Goal: Transaction & Acquisition: Register for event/course

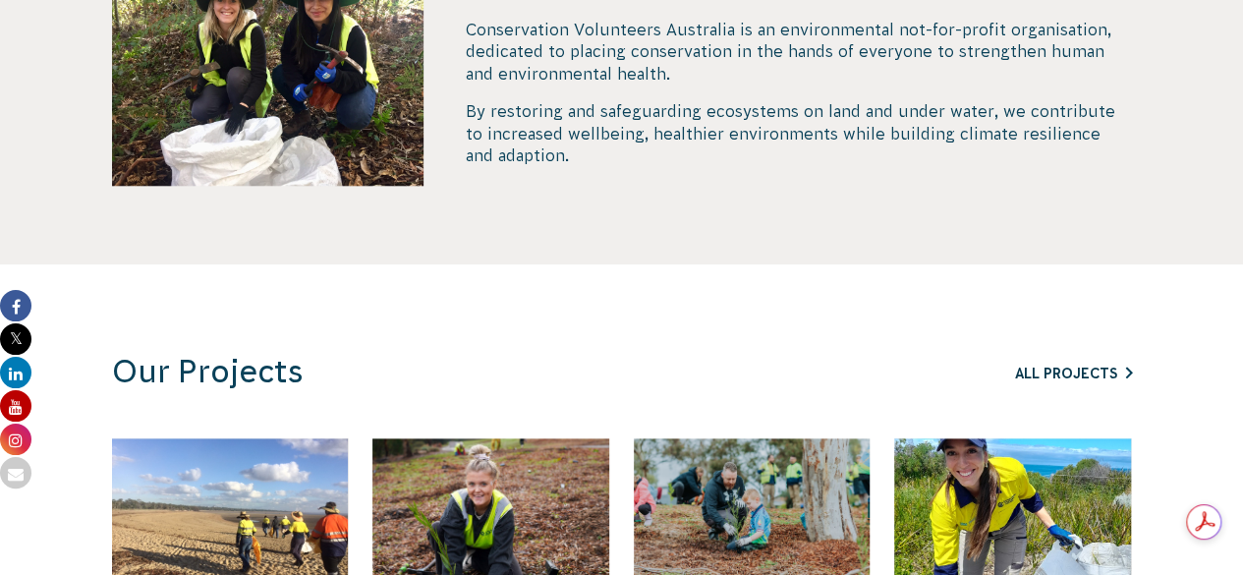
click at [1025, 378] on link "All Projects" at bounding box center [1073, 373] width 117 height 16
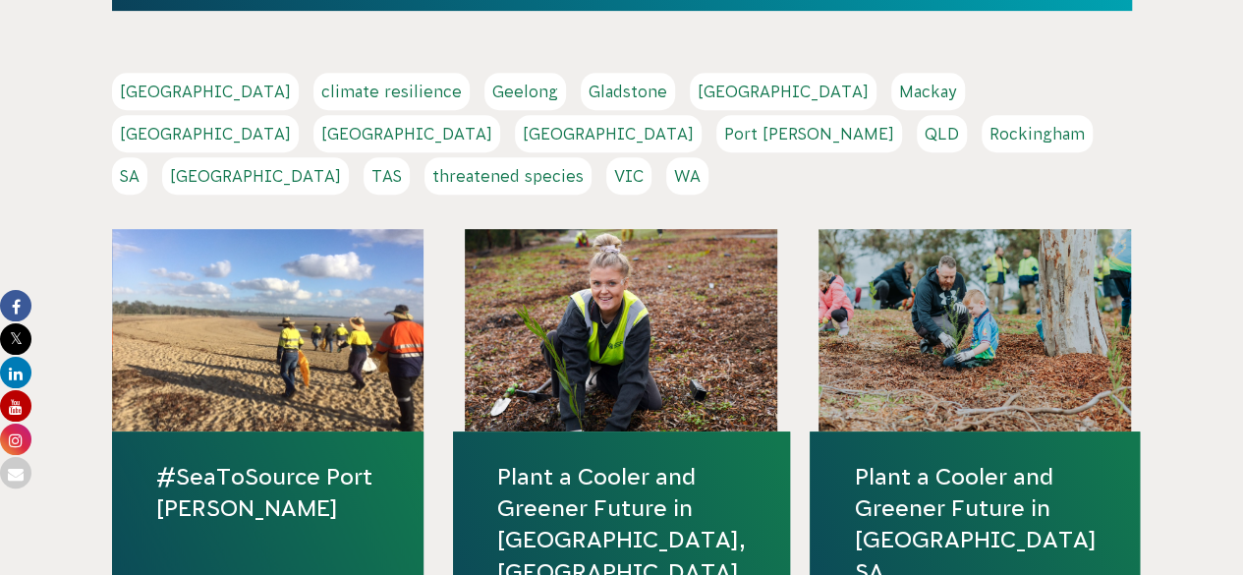
scroll to position [418, 0]
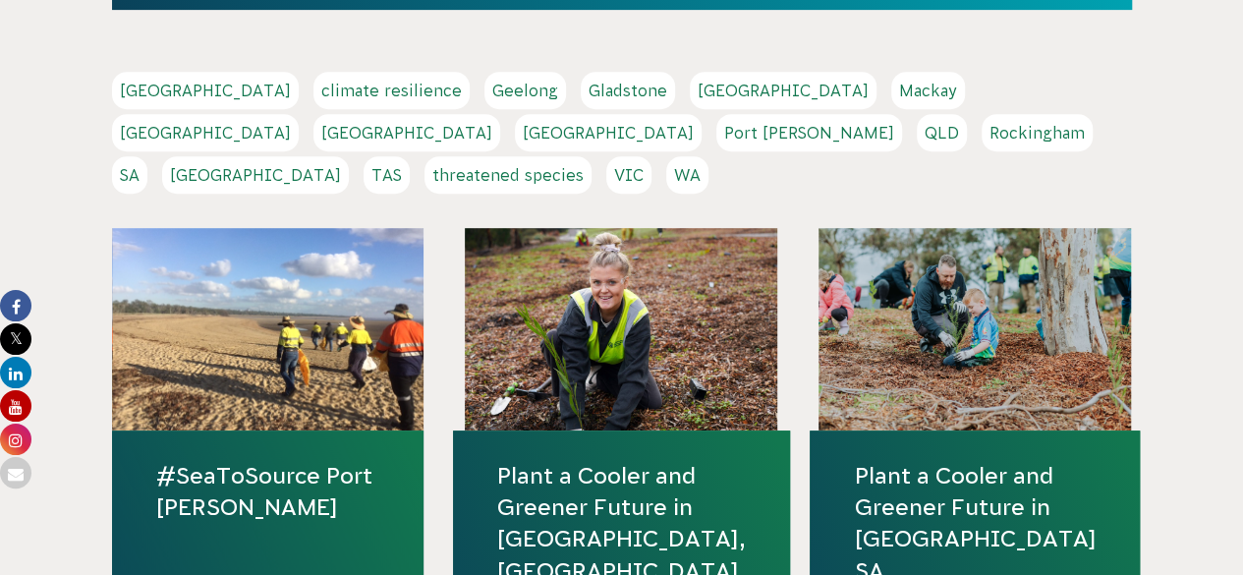
click at [651, 156] on link "VIC" at bounding box center [628, 174] width 45 height 37
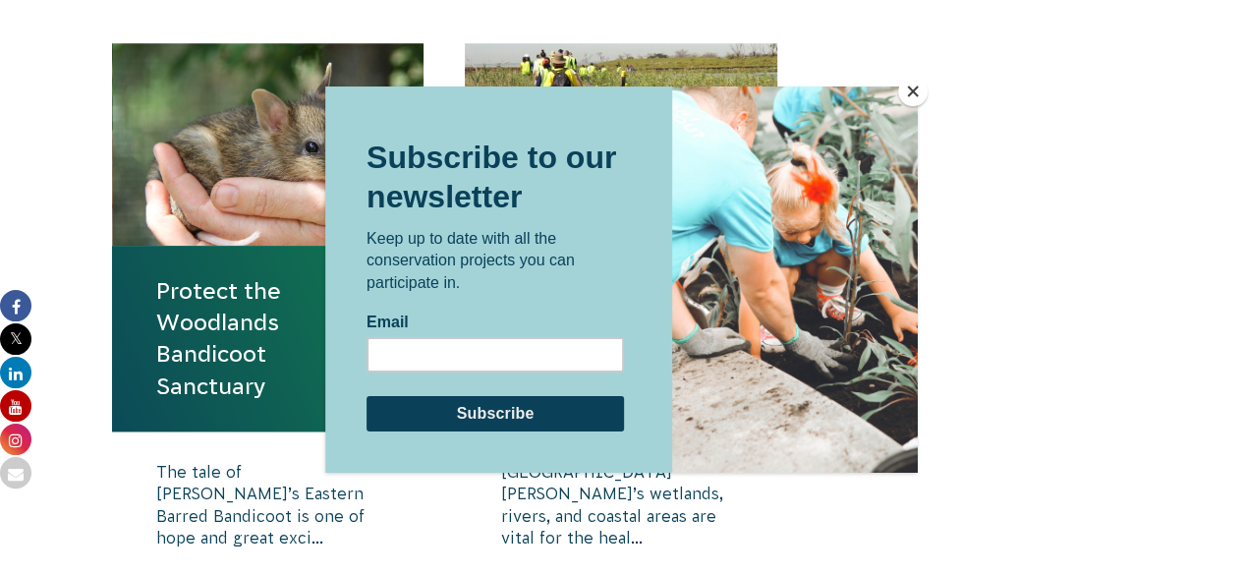
scroll to position [717, 0]
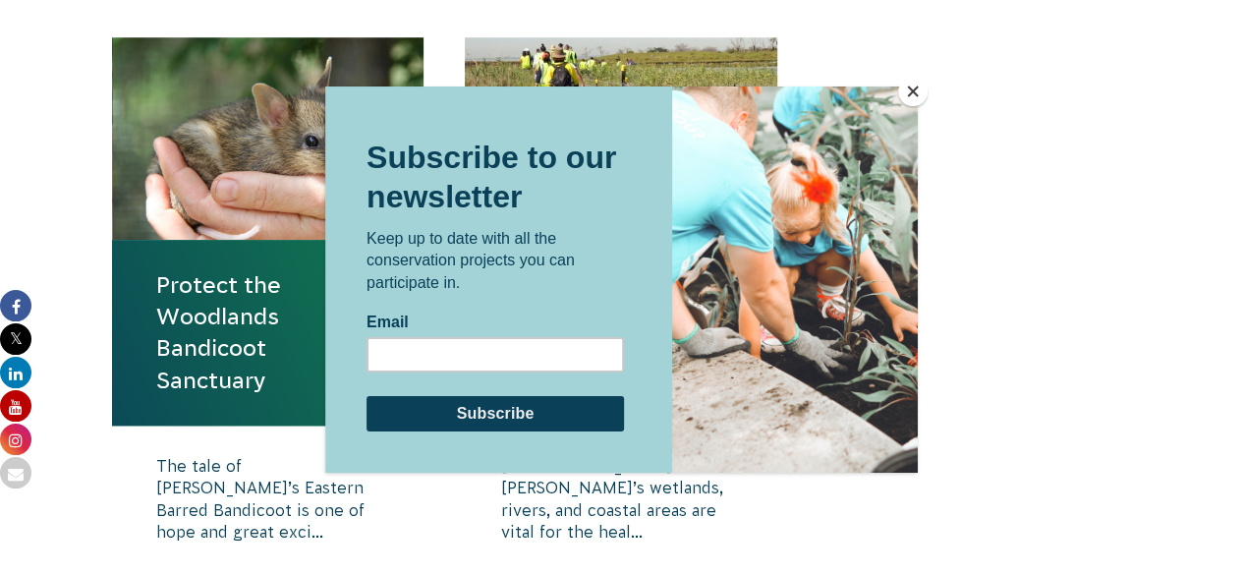
click at [908, 96] on button "Close" at bounding box center [912, 91] width 29 height 29
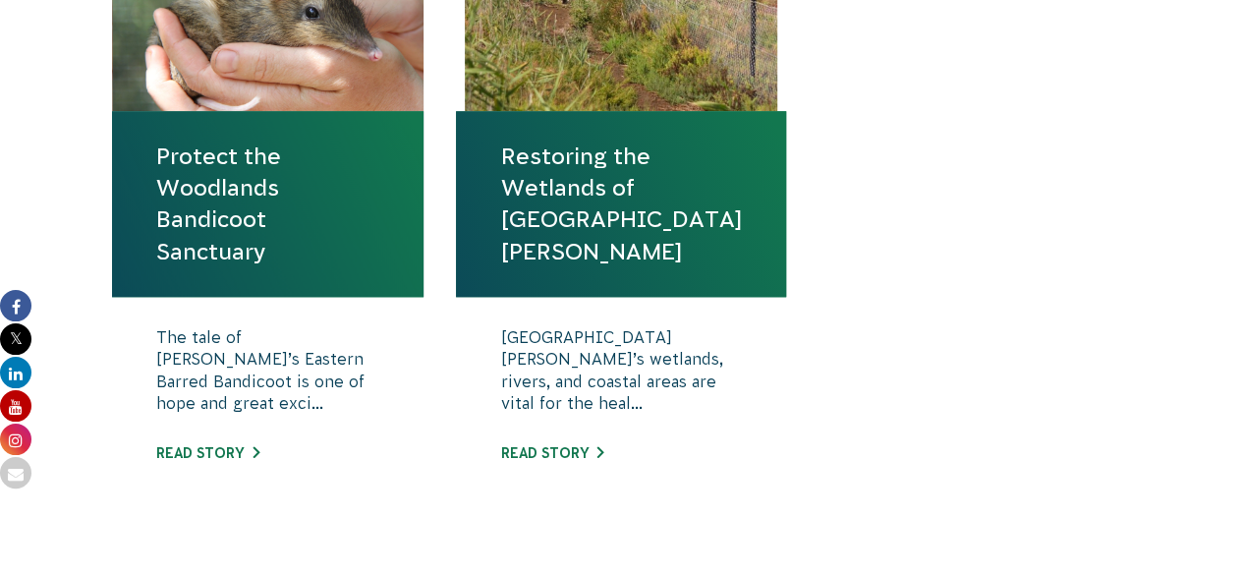
scroll to position [847, 0]
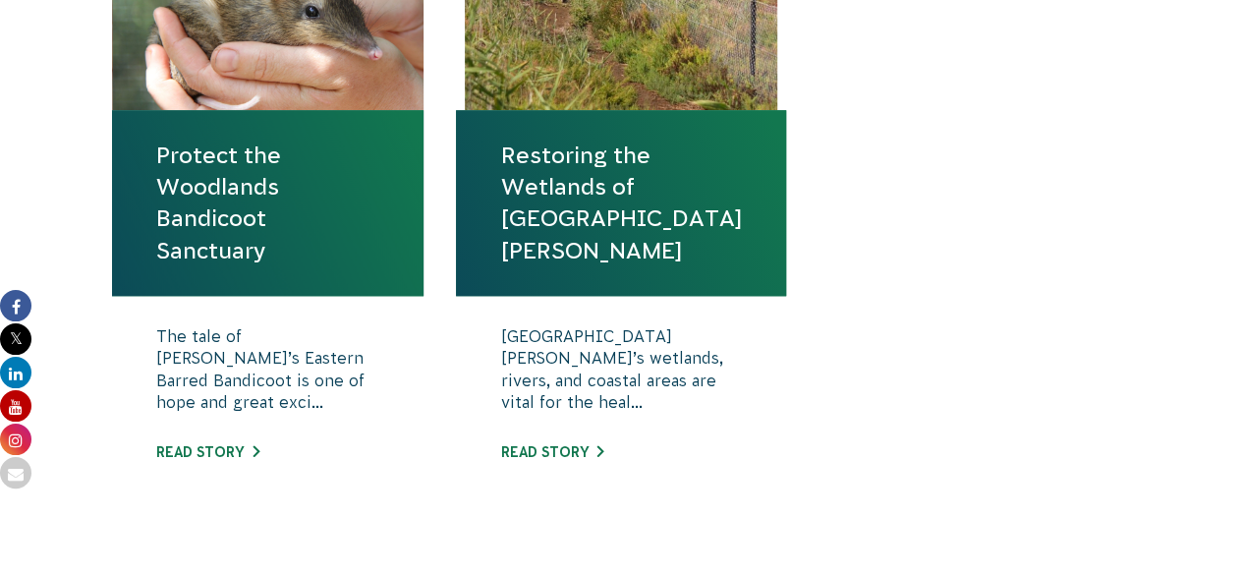
click at [252, 238] on link "Protect the Woodlands Bandicoot Sanctuary" at bounding box center [268, 203] width 224 height 127
click at [556, 456] on link "Read story" at bounding box center [551, 452] width 103 height 16
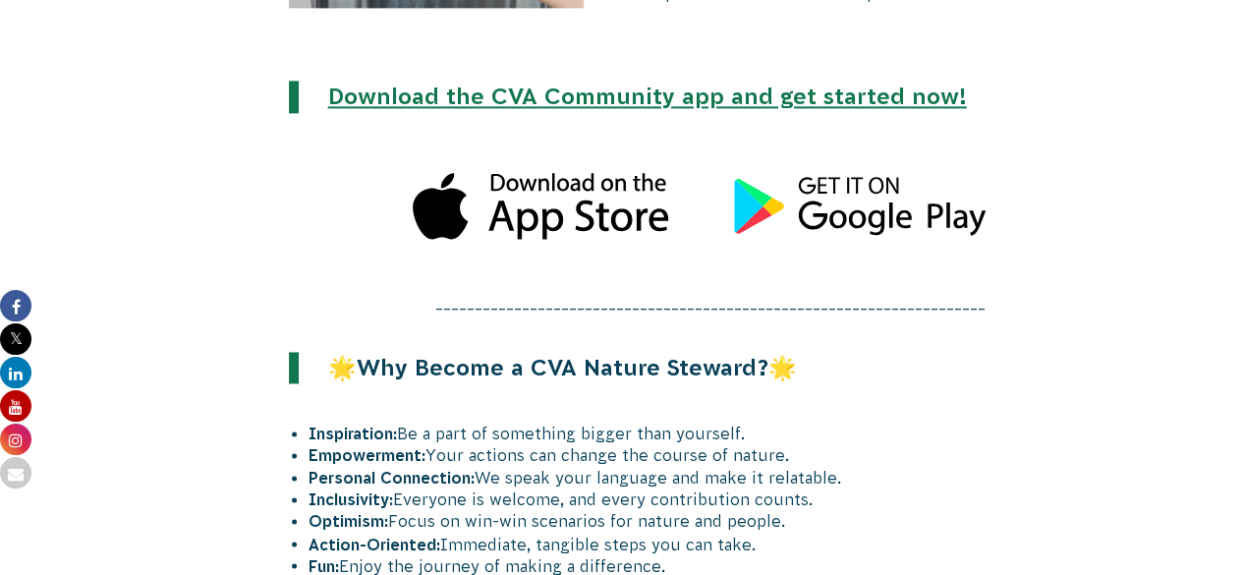
scroll to position [5105, 0]
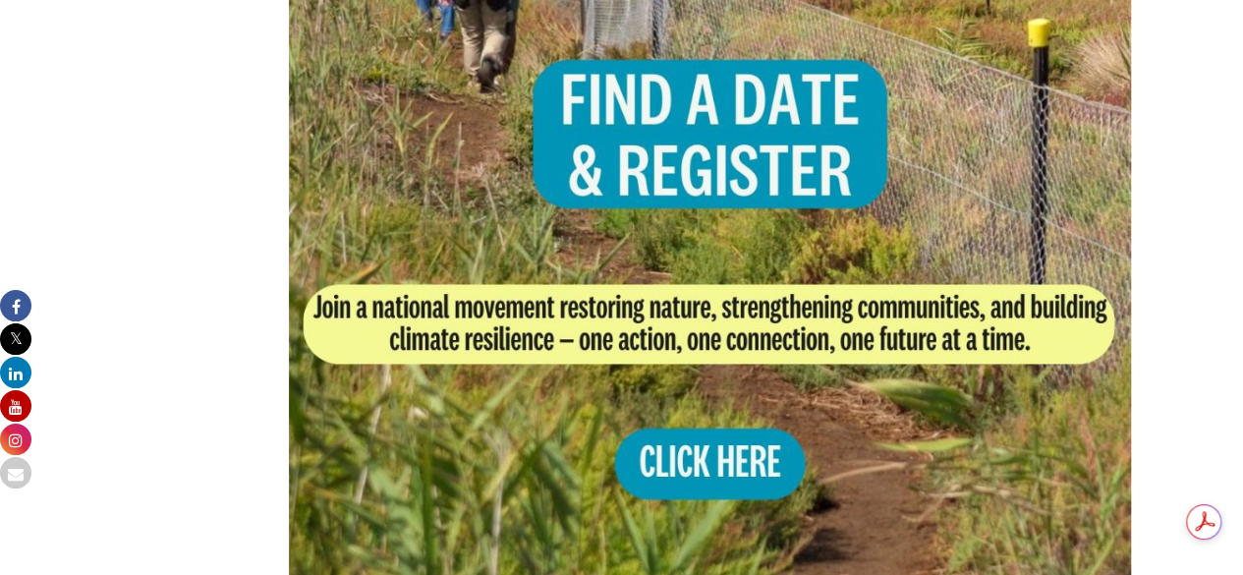
scroll to position [1515, 0]
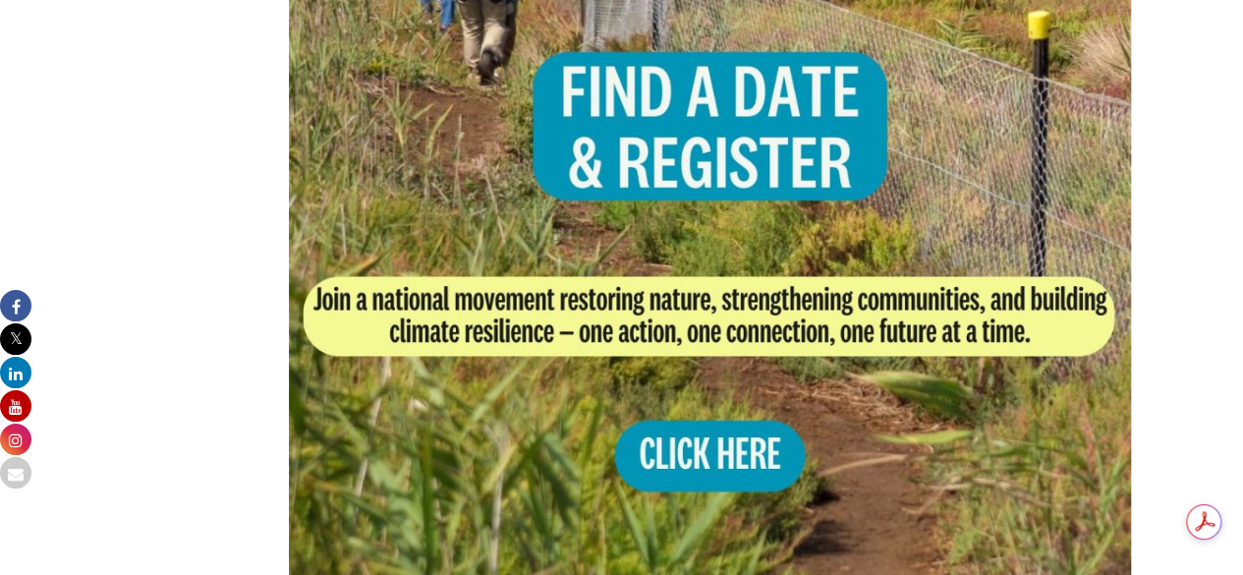
click at [684, 387] on img at bounding box center [710, 180] width 843 height 843
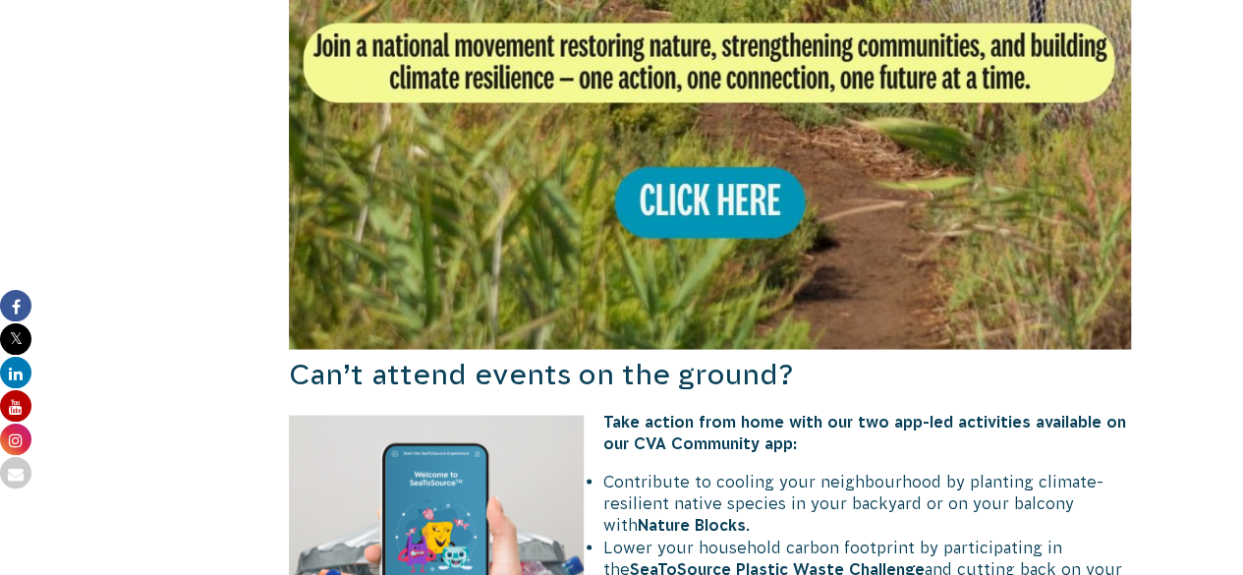
scroll to position [1772, 0]
